Goal: Transaction & Acquisition: Purchase product/service

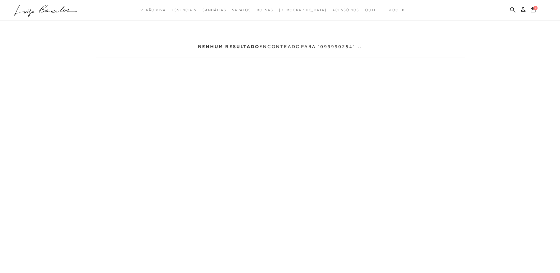
click at [513, 10] on icon at bounding box center [512, 9] width 5 height 5
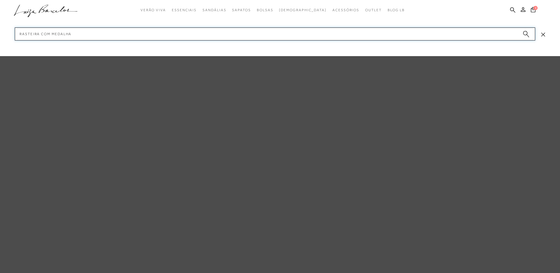
type input "RASTEIRA COM MEDALHAS"
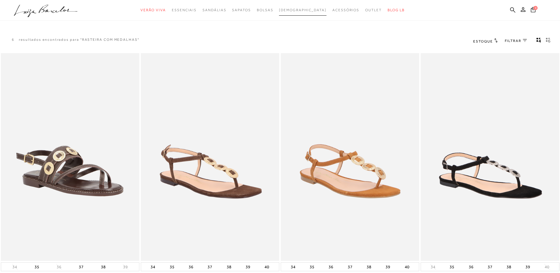
click at [301, 9] on span "[DEMOGRAPHIC_DATA]" at bounding box center [303, 10] width 48 height 4
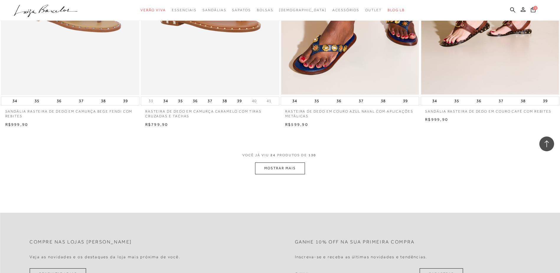
scroll to position [1476, 0]
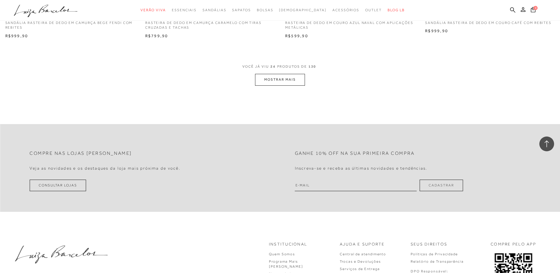
click at [284, 76] on button "MOSTRAR MAIS" at bounding box center [280, 80] width 50 height 12
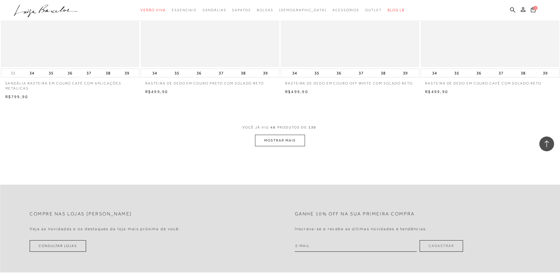
scroll to position [2894, 0]
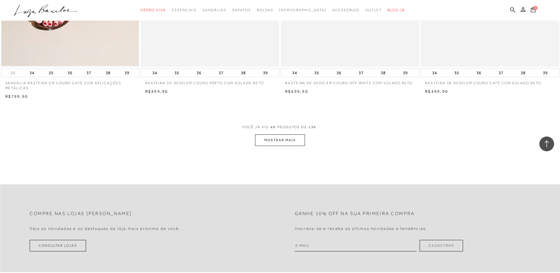
click at [282, 140] on button "MOSTRAR MAIS" at bounding box center [280, 140] width 50 height 12
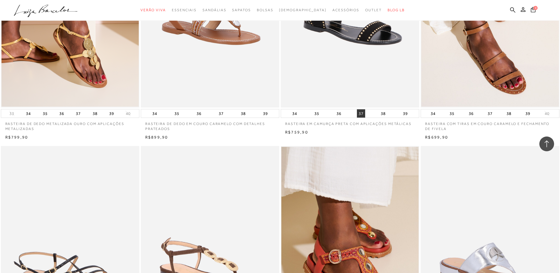
scroll to position [3602, 0]
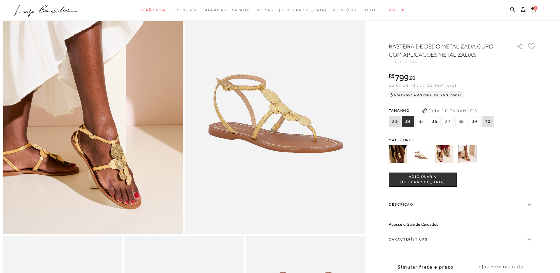
scroll to position [89, 0]
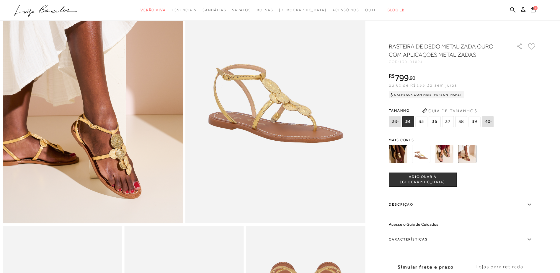
click at [406, 238] on label "Características" at bounding box center [463, 239] width 148 height 17
click at [0, 0] on input "Características" at bounding box center [0, 0] width 0 height 0
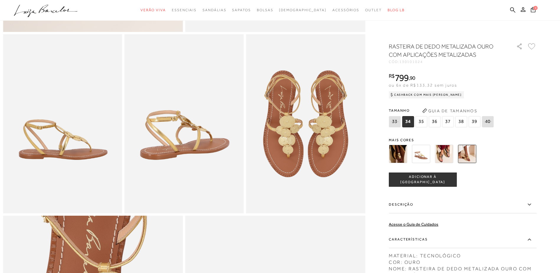
click at [545, 170] on div at bounding box center [280, 123] width 554 height 723
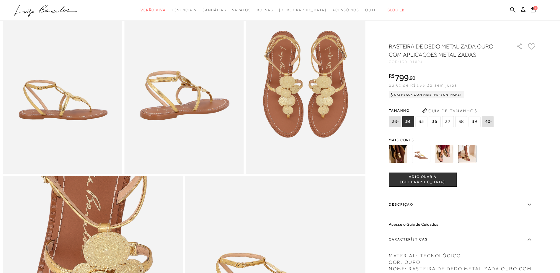
scroll to position [369, 0]
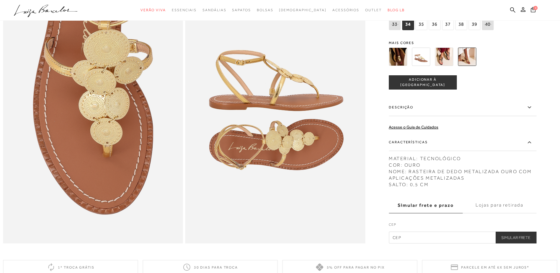
drag, startPoint x: 548, startPoint y: 141, endPoint x: 550, endPoint y: 139, distance: 3.3
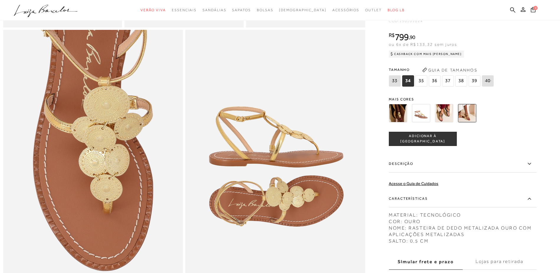
scroll to position [433, 0]
